Goal: Transaction & Acquisition: Purchase product/service

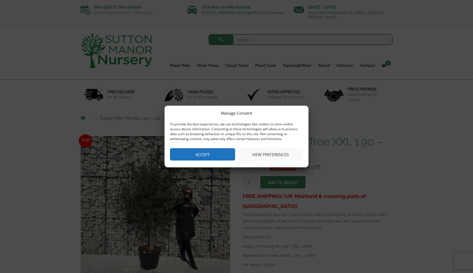
click at [204, 154] on button "Accept" at bounding box center [202, 154] width 65 height 12
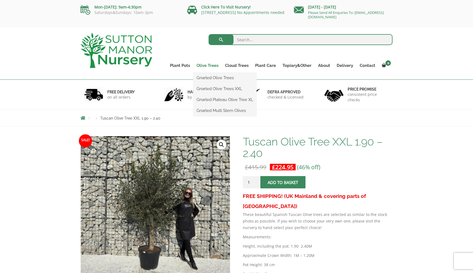
click at [208, 65] on link "Olive Trees" at bounding box center [207, 66] width 28 height 8
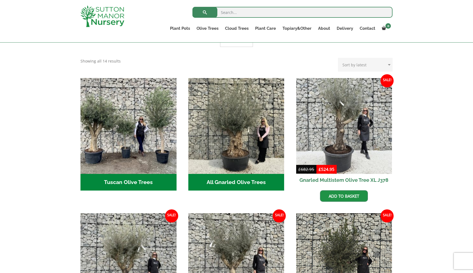
scroll to position [71, 0]
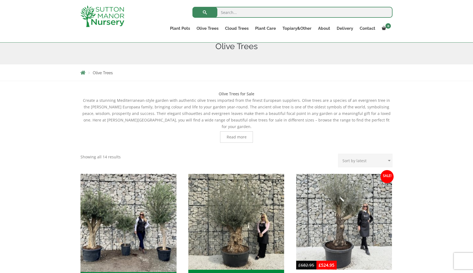
click at [125, 203] on img "Visit product category Tuscan Olive Trees" at bounding box center [128, 222] width 101 height 101
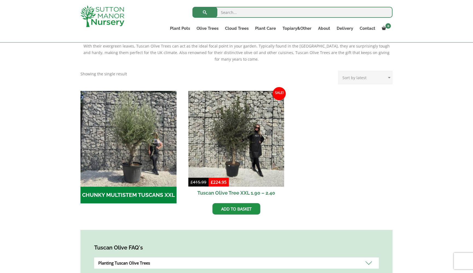
scroll to position [120, 0]
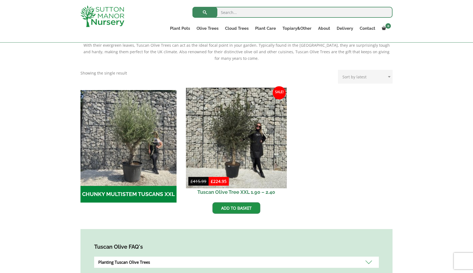
click at [214, 159] on img at bounding box center [236, 138] width 101 height 101
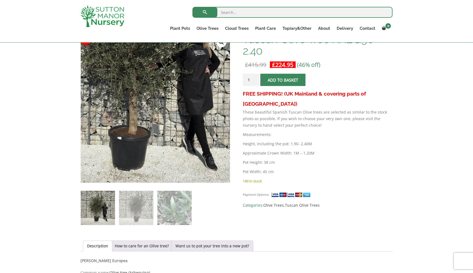
scroll to position [96, 0]
